Goal: Use online tool/utility: Utilize a website feature to perform a specific function

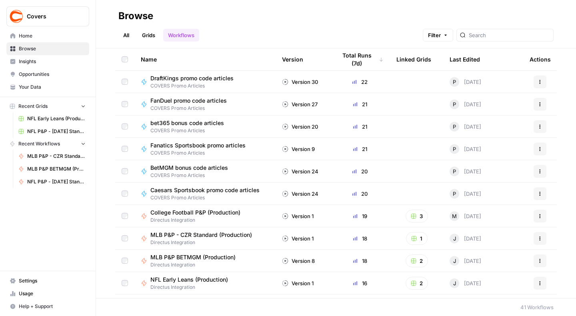
click at [47, 166] on span "MLB P&P BETMGM (Production)" at bounding box center [56, 169] width 58 height 7
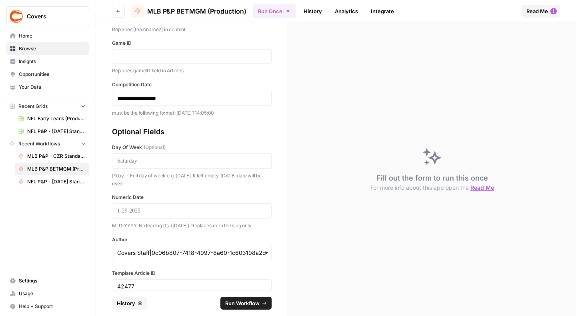
scroll to position [124, 0]
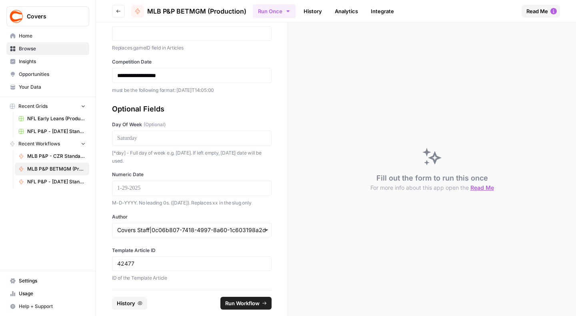
click at [128, 268] on div "42477" at bounding box center [192, 264] width 160 height 14
click at [120, 262] on input "42477" at bounding box center [191, 263] width 149 height 7
